Goal: Check status: Check status

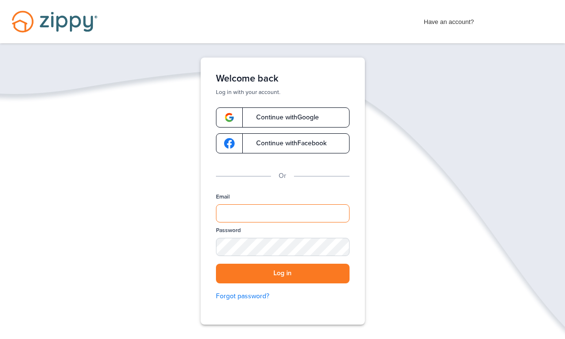
click at [258, 215] on input "Email" at bounding box center [283, 213] width 134 height 18
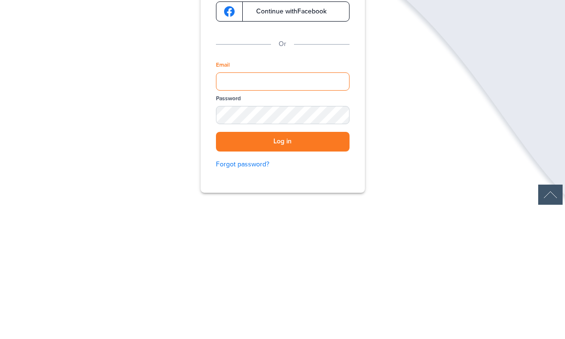
type input "**********"
click at [283, 264] on button "Log in" at bounding box center [283, 274] width 134 height 20
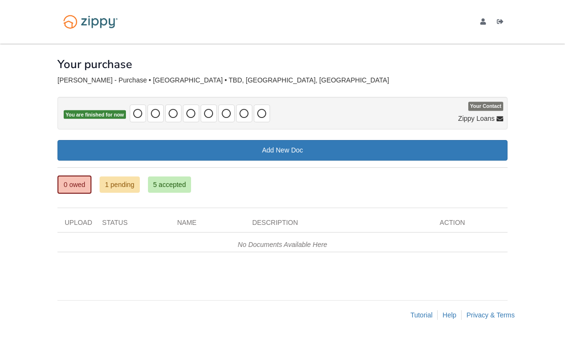
click at [125, 183] on link "1 pending" at bounding box center [120, 184] width 40 height 16
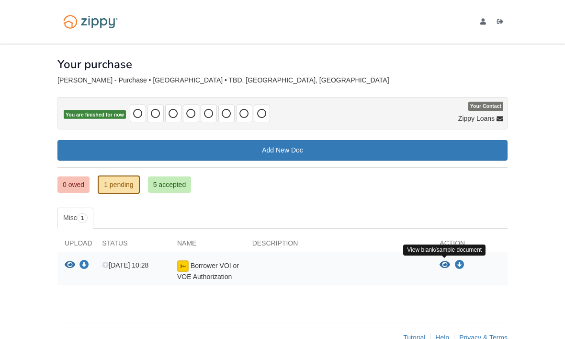
click at [445, 264] on icon "View Borrower VOI or VOE Authorization" at bounding box center [445, 265] width 11 height 10
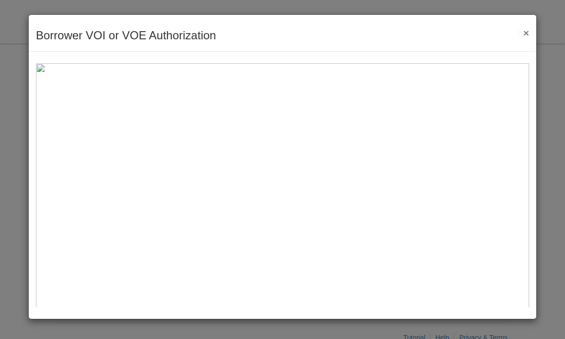
scroll to position [0, 0]
click at [526, 34] on button "×" at bounding box center [523, 33] width 11 height 10
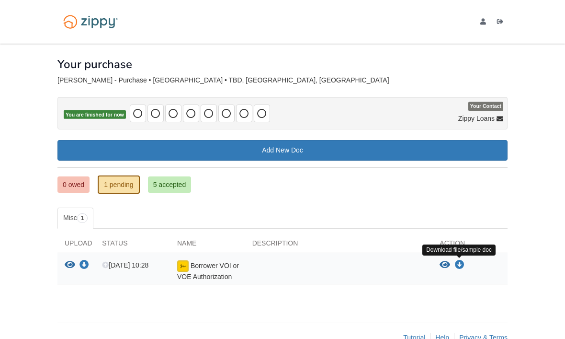
click at [461, 264] on icon "Download Borrower VOI or VOE Authorization" at bounding box center [460, 265] width 10 height 10
click at [83, 264] on icon "Download Borrower VOI or VOE Authorization" at bounding box center [85, 265] width 10 height 10
